Goal: Task Accomplishment & Management: Manage account settings

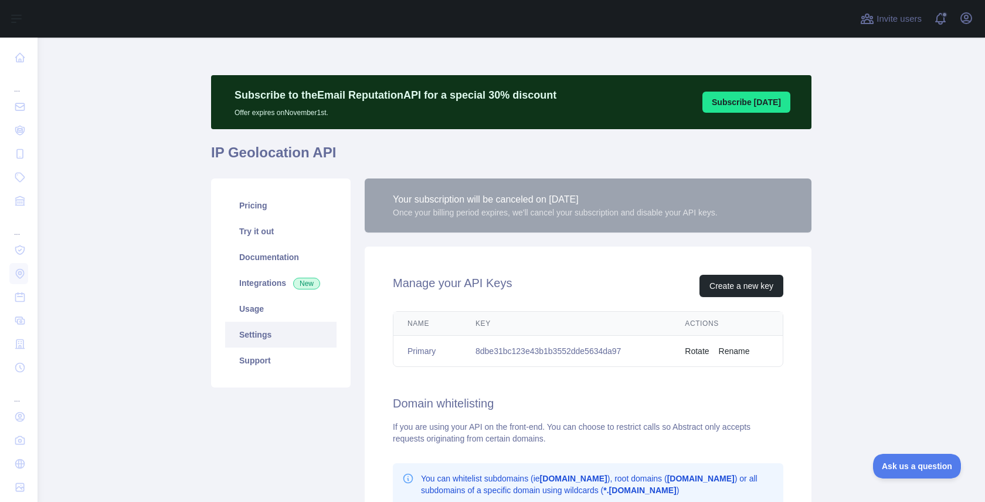
click at [493, 211] on div "Once your billing period expires, we'll cancel your subscription and disable yo…" at bounding box center [555, 212] width 325 height 12
click at [279, 211] on link "Pricing" at bounding box center [280, 205] width 111 height 26
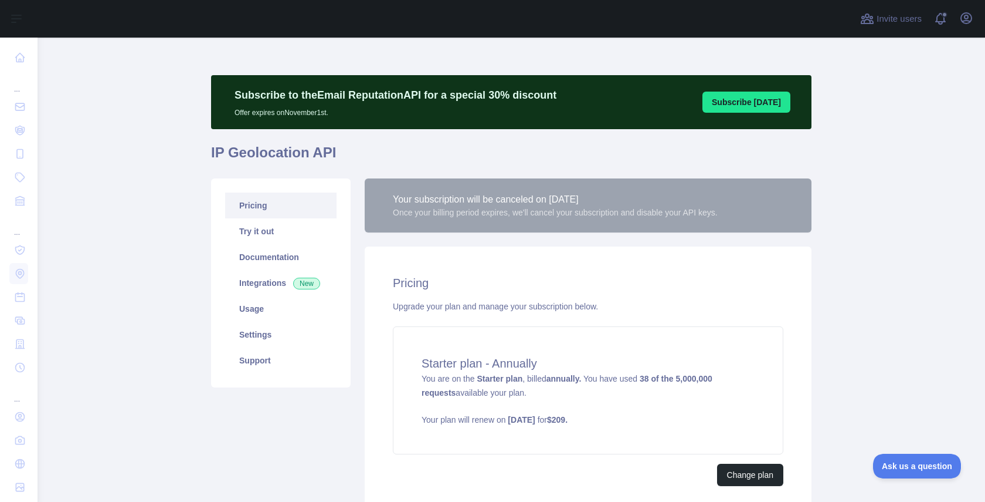
scroll to position [30, 0]
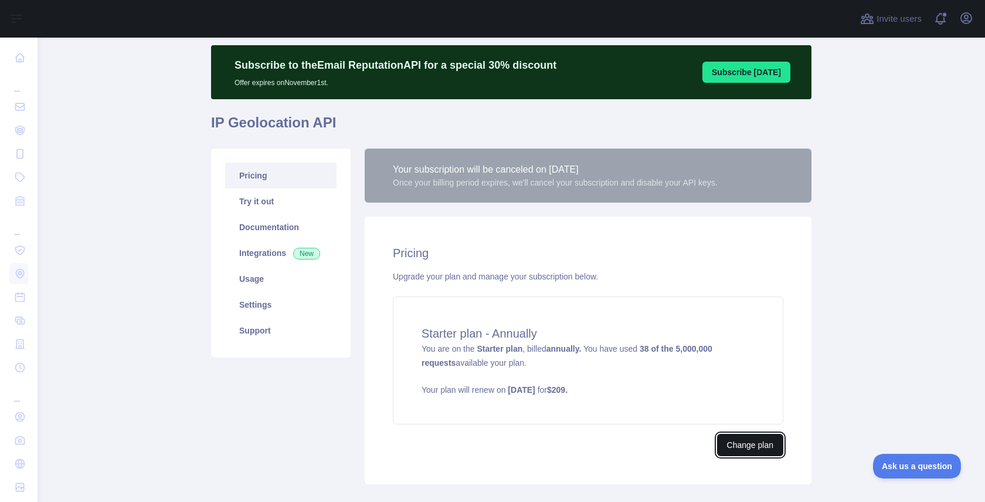
click at [734, 445] on button "Change plan" at bounding box center [750, 444] width 66 height 22
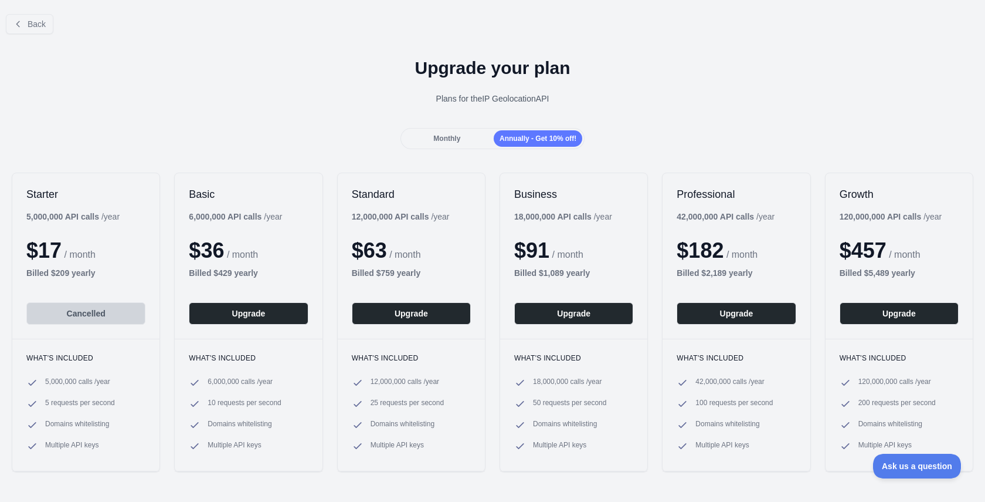
click at [455, 144] on div "Monthly" at bounding box center [447, 138] width 89 height 16
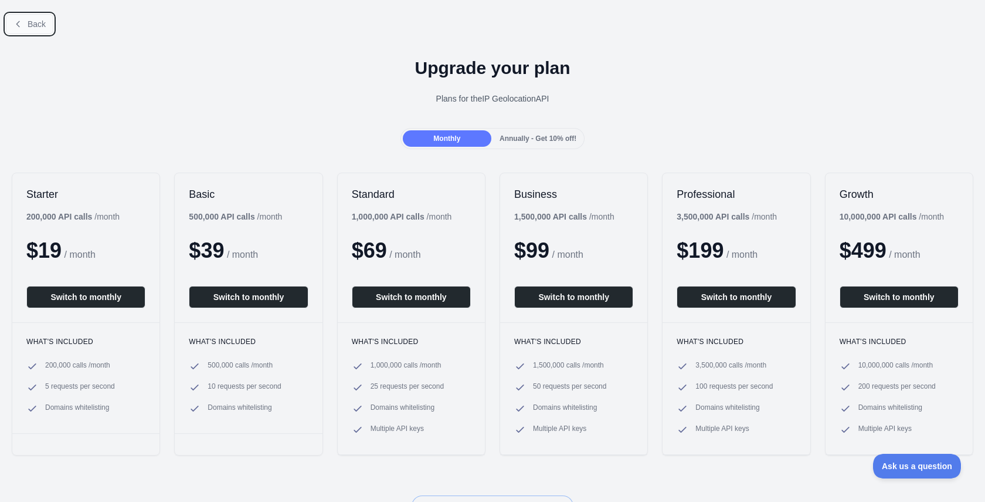
click at [39, 25] on span "Back" at bounding box center [37, 23] width 18 height 9
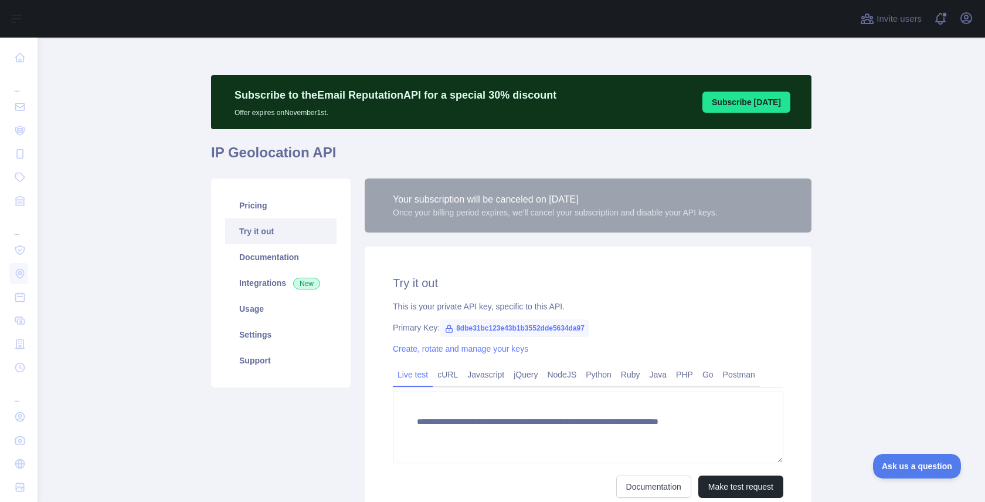
type textarea "**********"
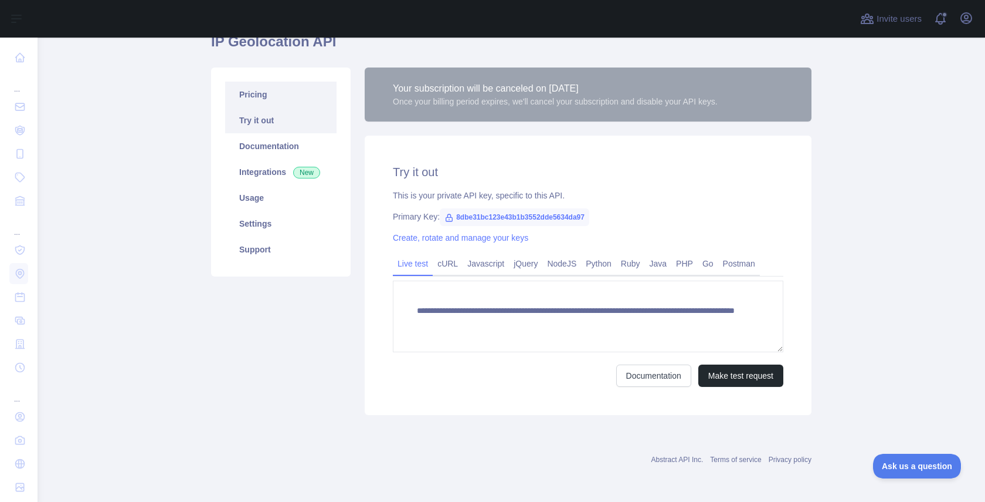
click at [260, 100] on link "Pricing" at bounding box center [280, 95] width 111 height 26
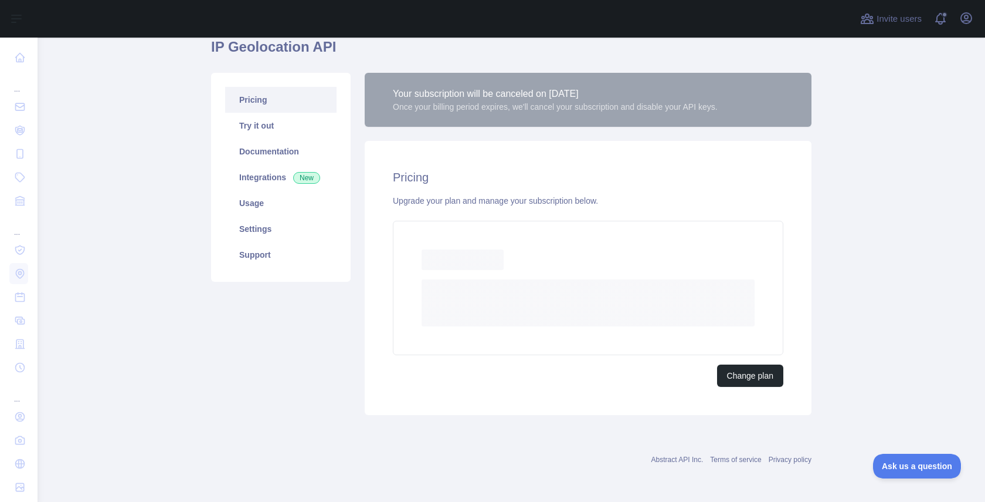
scroll to position [99, 0]
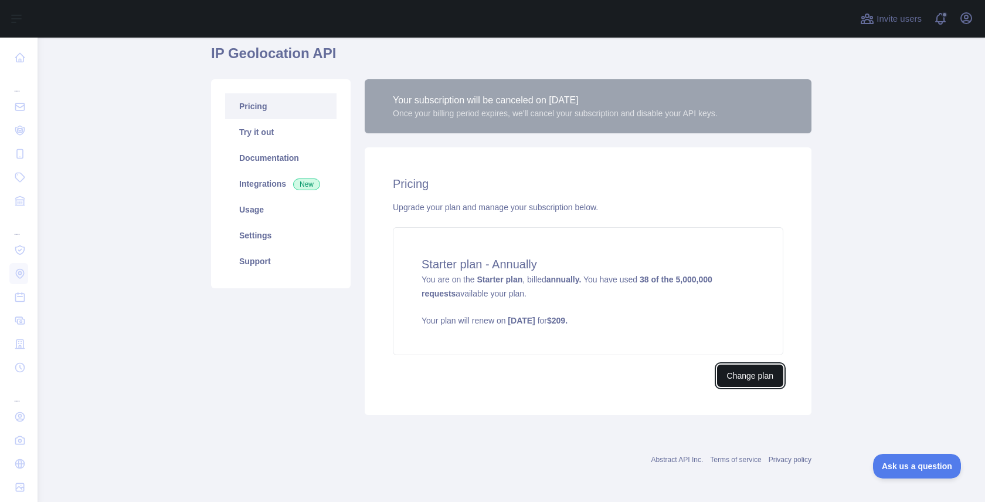
click at [758, 375] on button "Change plan" at bounding box center [750, 375] width 66 height 22
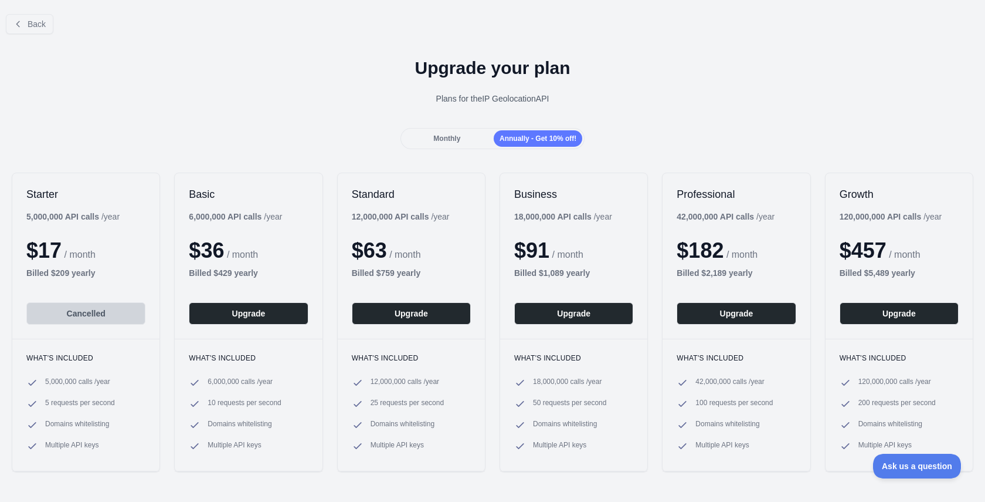
click at [456, 140] on span "Monthly" at bounding box center [446, 138] width 27 height 8
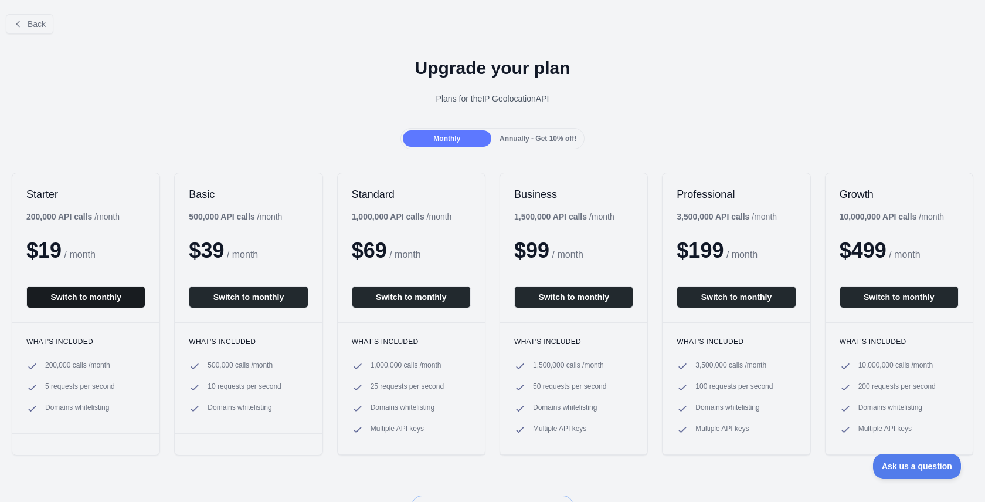
click at [107, 293] on button "Switch to monthly" at bounding box center [85, 297] width 119 height 22
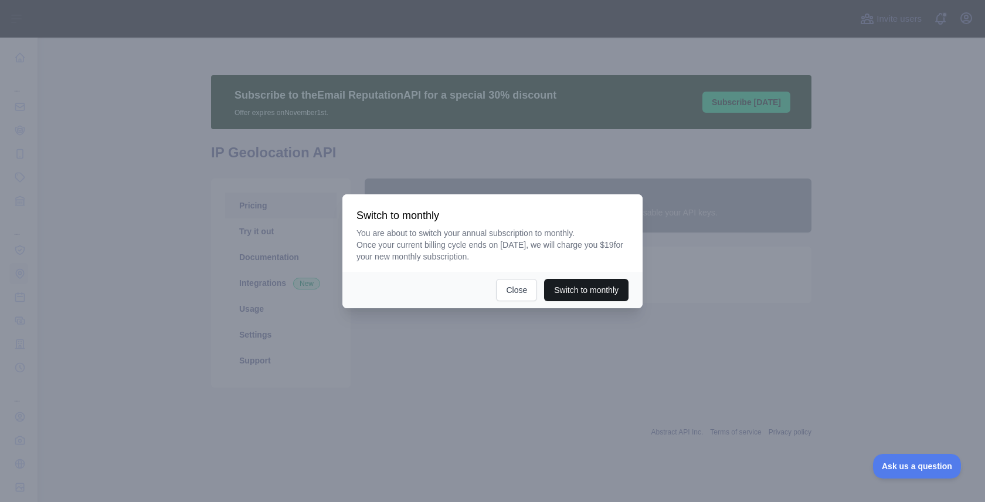
click at [604, 292] on button "Switch to monthly" at bounding box center [586, 290] width 84 height 22
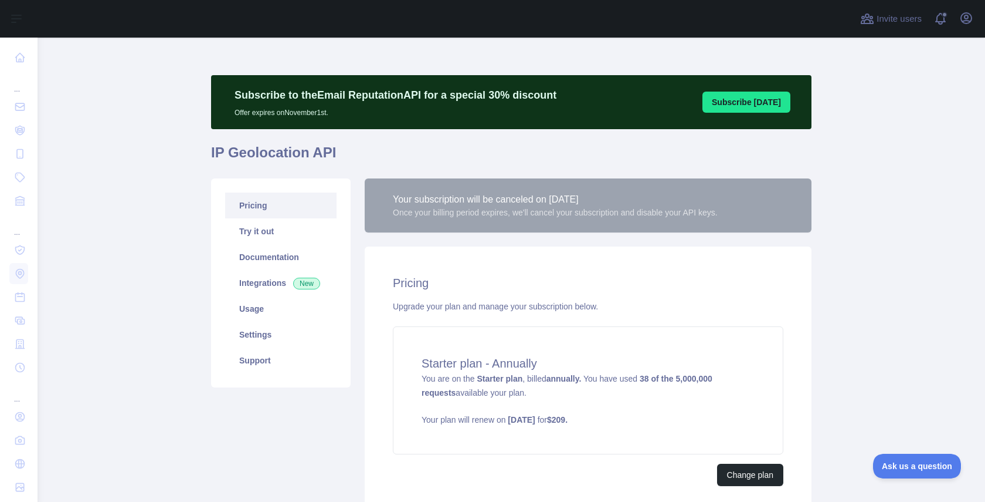
scroll to position [99, 0]
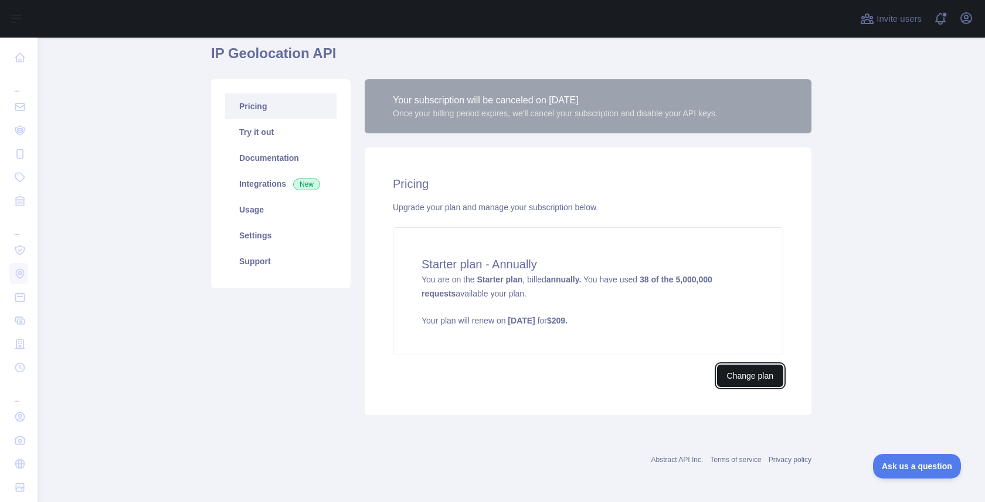
click at [747, 373] on button "Change plan" at bounding box center [750, 375] width 66 height 22
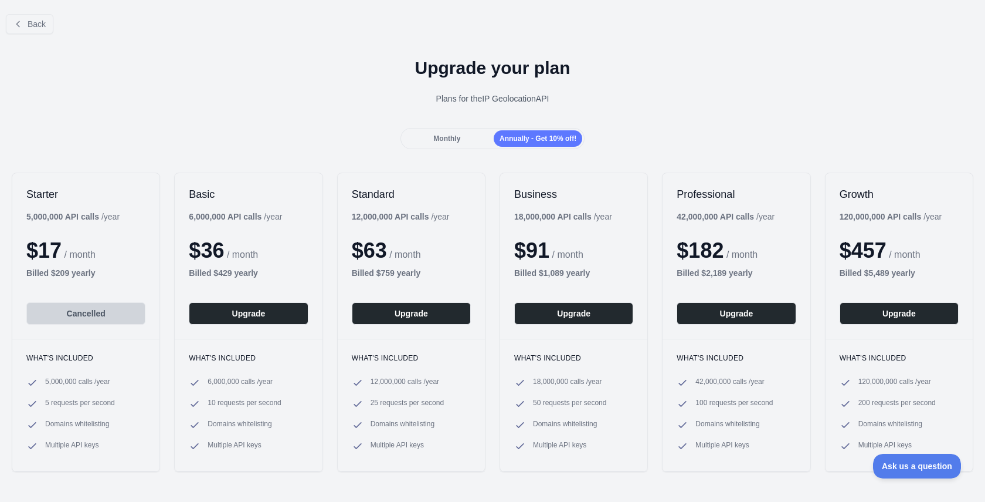
click at [448, 138] on span "Monthly" at bounding box center [446, 138] width 27 height 8
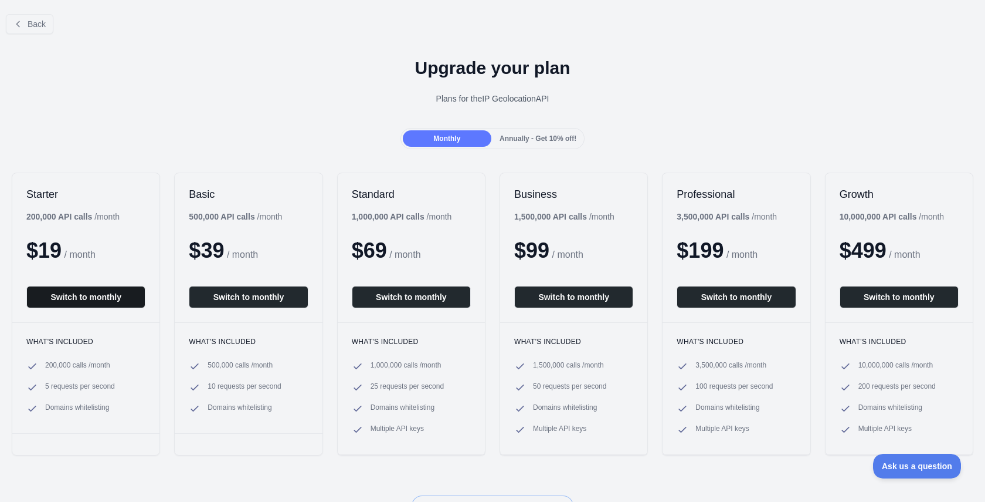
click at [100, 294] on button "Switch to monthly" at bounding box center [85, 297] width 119 height 22
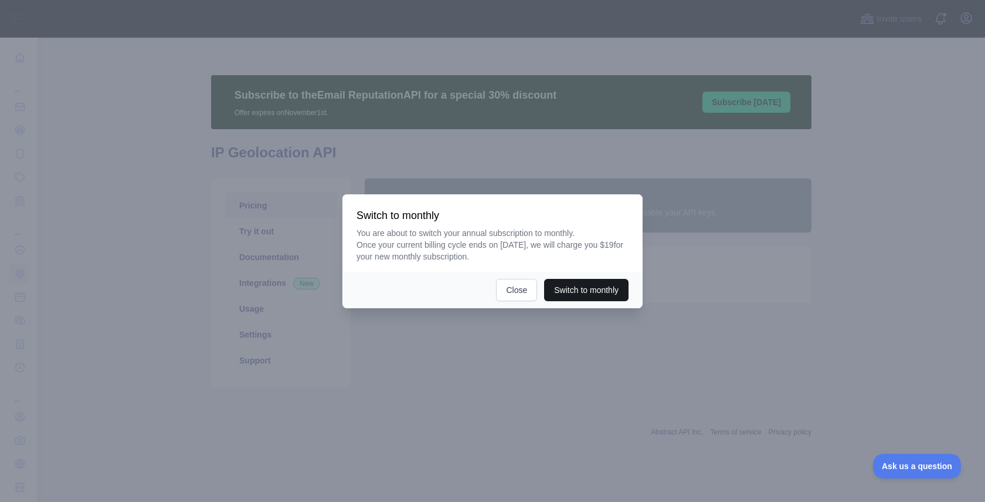
click at [583, 289] on button "Switch to monthly" at bounding box center [586, 290] width 84 height 22
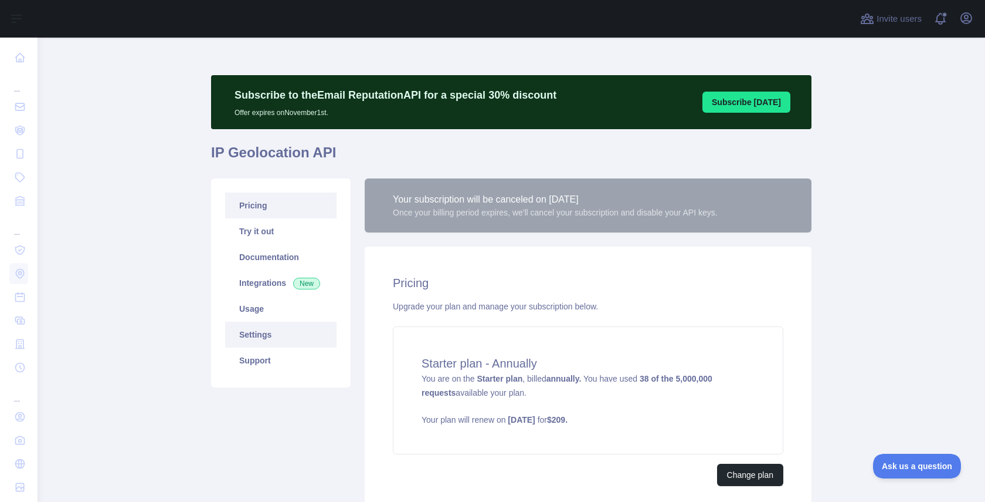
click at [259, 330] on link "Settings" at bounding box center [280, 334] width 111 height 26
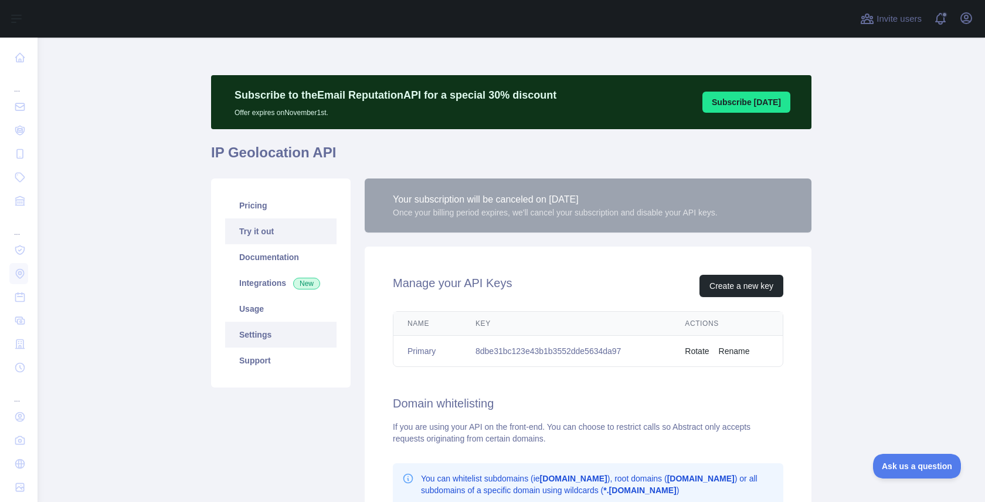
click at [253, 236] on link "Try it out" at bounding box center [280, 231] width 111 height 26
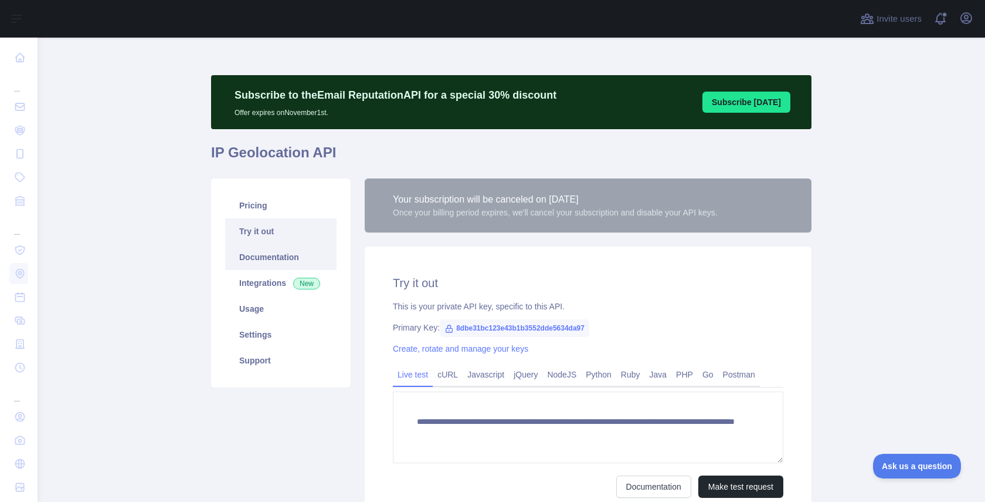
click at [264, 258] on link "Documentation" at bounding box center [280, 257] width 111 height 26
click at [262, 335] on link "Settings" at bounding box center [280, 334] width 111 height 26
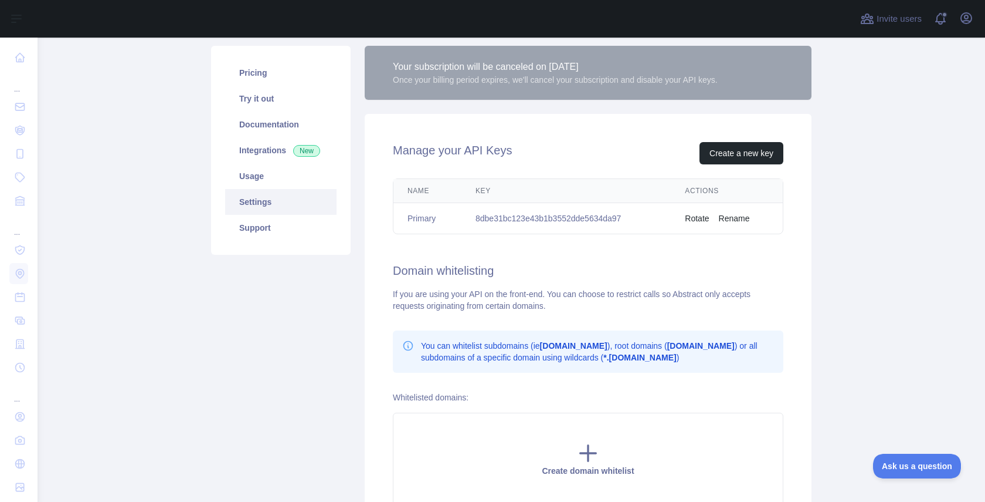
scroll to position [134, 0]
